Goal: Task Accomplishment & Management: Manage account settings

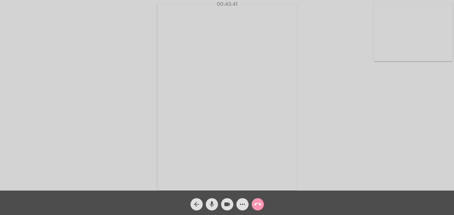
click at [258, 205] on mat-icon "call_end" at bounding box center [257, 204] width 7 height 7
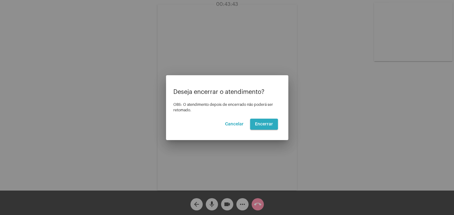
click at [260, 124] on span "Encerrar" at bounding box center [264, 124] width 18 height 4
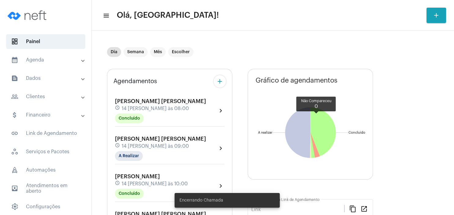
type input "[URL][DOMAIN_NAME][PERSON_NAME]"
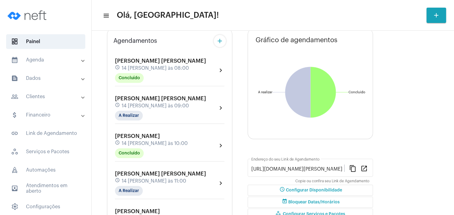
scroll to position [59, 0]
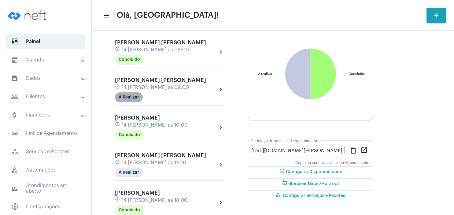
click at [132, 98] on mat-chip "A Realizar" at bounding box center [129, 97] width 28 height 10
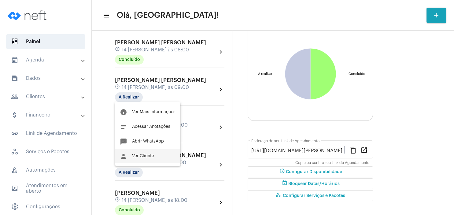
click at [148, 154] on button "person Ver Cliente" at bounding box center [147, 156] width 65 height 15
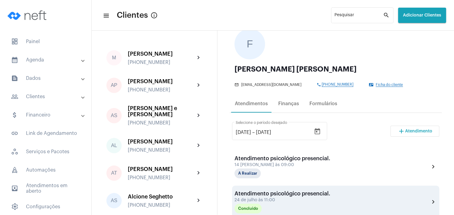
scroll to position [88, 0]
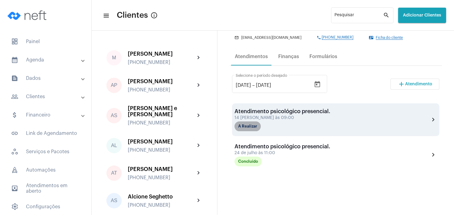
click at [252, 129] on mat-chip "A Realizar" at bounding box center [248, 126] width 26 height 10
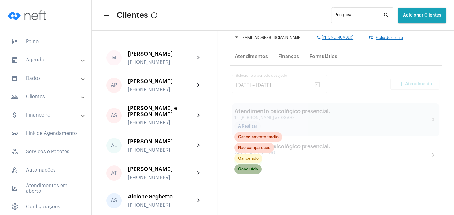
click at [252, 167] on mat-chip "Concluído" at bounding box center [248, 169] width 27 height 10
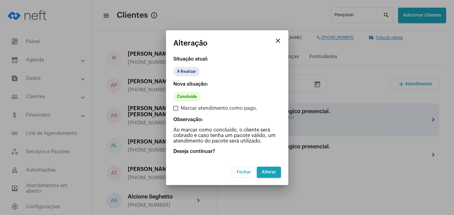
click at [274, 170] on span "Alterar" at bounding box center [269, 172] width 14 height 4
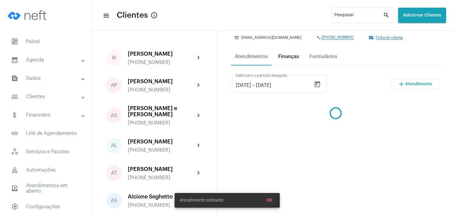
click at [286, 59] on div "Finanças" at bounding box center [288, 57] width 21 height 6
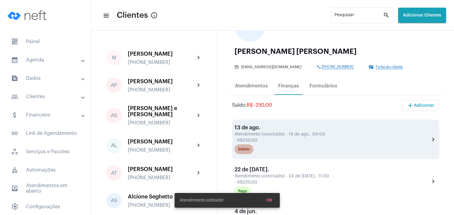
click at [240, 151] on div "Débito" at bounding box center [244, 150] width 12 height 4
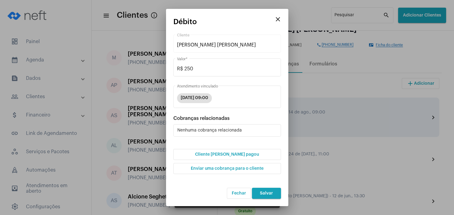
scroll to position [88, 0]
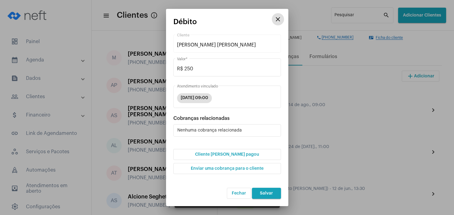
click at [242, 155] on span "Cliente [PERSON_NAME] pagou" at bounding box center [227, 154] width 64 height 4
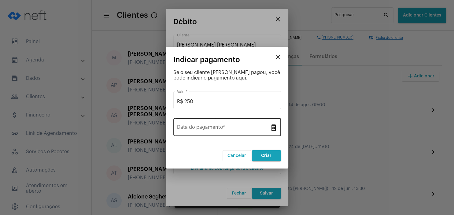
click at [227, 132] on div "Data do pagamento *" at bounding box center [223, 126] width 93 height 19
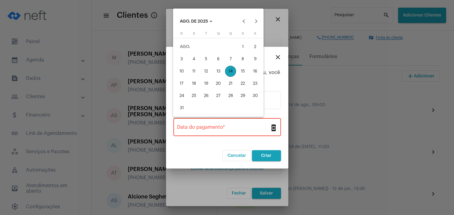
click at [231, 73] on div "14" at bounding box center [230, 71] width 11 height 11
type input "[DATE]"
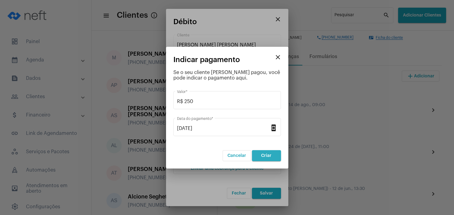
click at [263, 153] on button "Criar" at bounding box center [266, 155] width 29 height 11
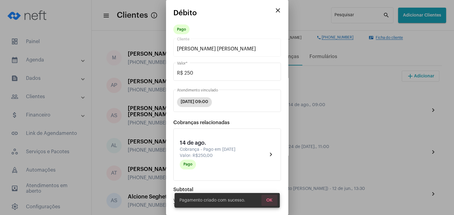
click at [272, 203] on button "OK" at bounding box center [270, 200] width 16 height 11
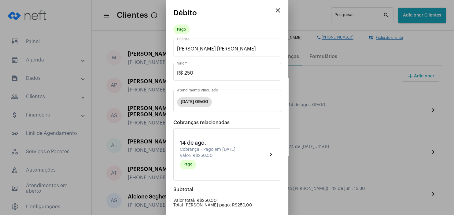
scroll to position [62, 0]
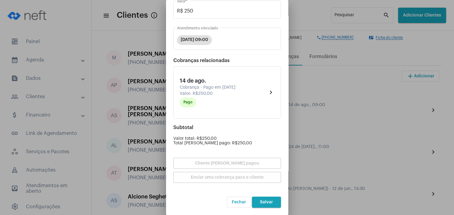
click at [269, 202] on span "Salvar" at bounding box center [266, 202] width 13 height 4
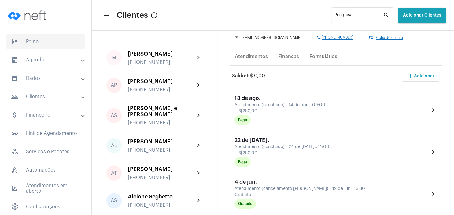
click at [39, 39] on span "dashboard Painel" at bounding box center [45, 41] width 79 height 15
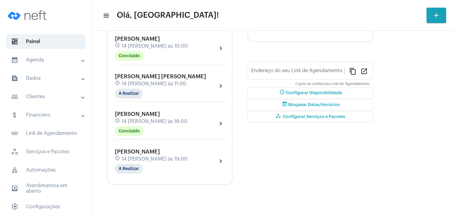
type input "[URL][DOMAIN_NAME][PERSON_NAME]"
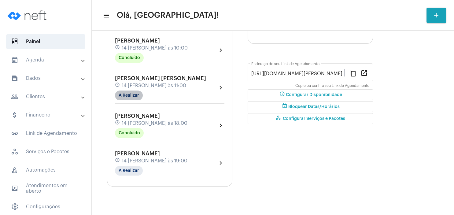
click at [135, 97] on mat-chip "A Realizar" at bounding box center [129, 96] width 28 height 10
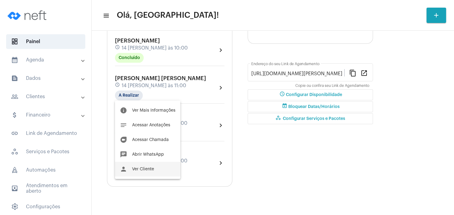
click at [144, 170] on span "Ver Cliente" at bounding box center [143, 169] width 22 height 4
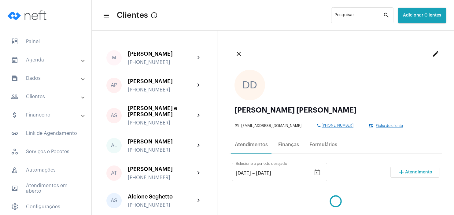
scroll to position [88, 0]
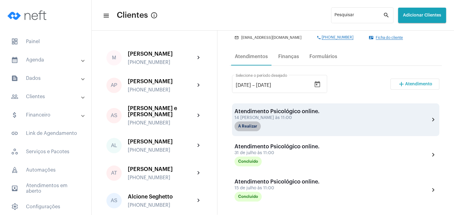
click at [248, 128] on mat-chip "A Realizar" at bounding box center [248, 126] width 26 height 10
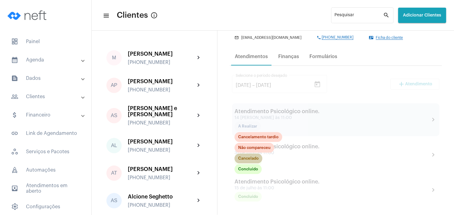
click at [250, 158] on mat-chip "Cancelado" at bounding box center [249, 159] width 28 height 10
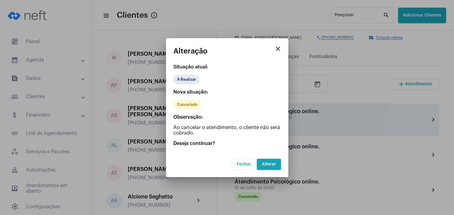
click at [281, 162] on button "Alterar" at bounding box center [269, 164] width 24 height 11
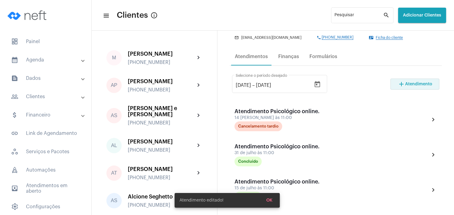
click at [410, 84] on span "Atendimento" at bounding box center [418, 84] width 27 height 4
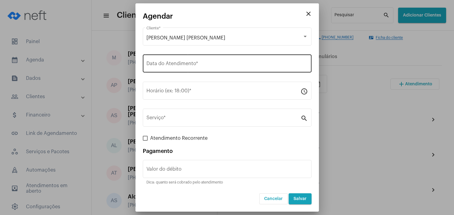
click at [170, 62] on div "Data do Atendimento *" at bounding box center [228, 62] width 162 height 19
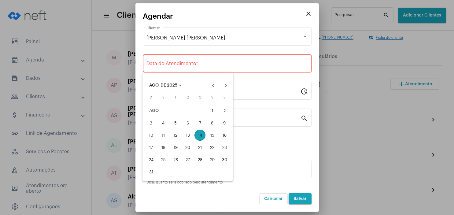
click at [215, 134] on div "15" at bounding box center [212, 135] width 11 height 11
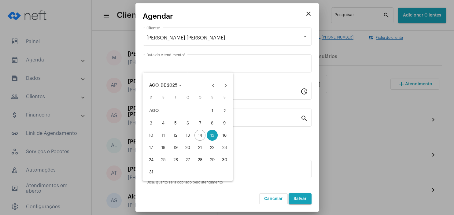
type input "[DATE]"
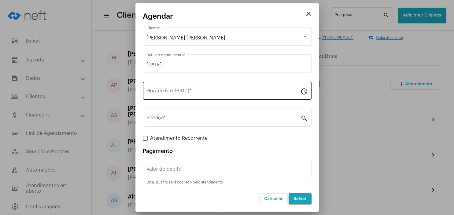
click at [190, 89] on div "Horário (ex: 18:00) *" at bounding box center [224, 89] width 154 height 19
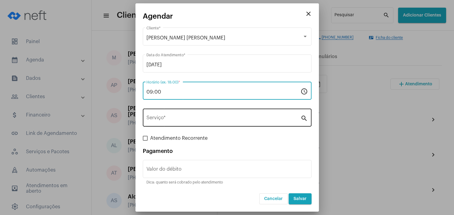
type input "09:00"
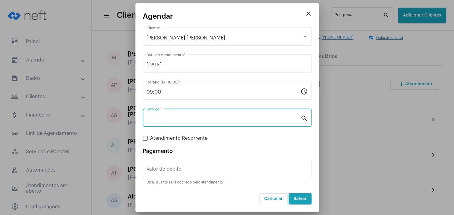
click at [179, 118] on input "Serviço *" at bounding box center [224, 119] width 154 height 6
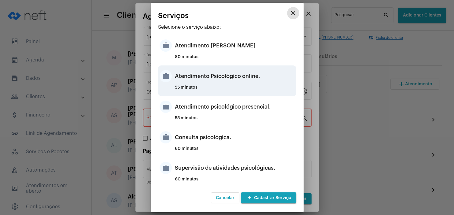
click at [250, 80] on div "Atendimento Psicológico online." at bounding box center [235, 76] width 120 height 18
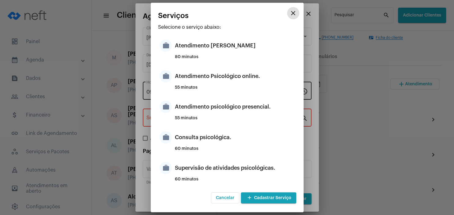
type input "Atendimento Psicológico online."
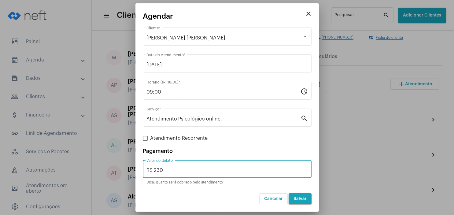
click at [171, 171] on input "R$ 230" at bounding box center [228, 171] width 162 height 6
type input "R$ 250"
click at [301, 201] on button "Salvar" at bounding box center [300, 198] width 23 height 11
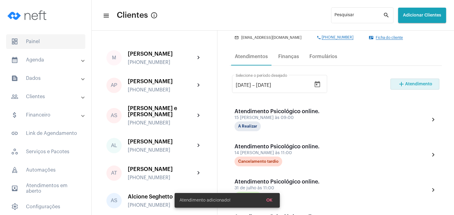
click at [38, 41] on span "dashboard Painel" at bounding box center [45, 41] width 79 height 15
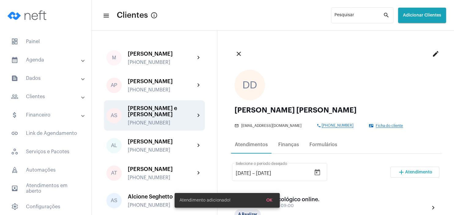
scroll to position [59, 0]
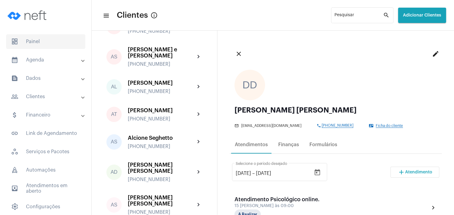
click at [45, 43] on span "dashboard Painel" at bounding box center [45, 41] width 79 height 15
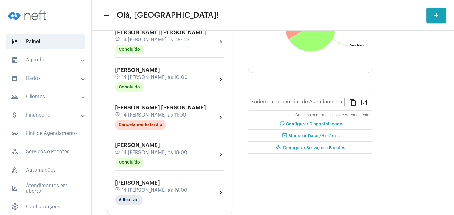
type input "[URL][DOMAIN_NAME][PERSON_NAME]"
